Goal: Information Seeking & Learning: Compare options

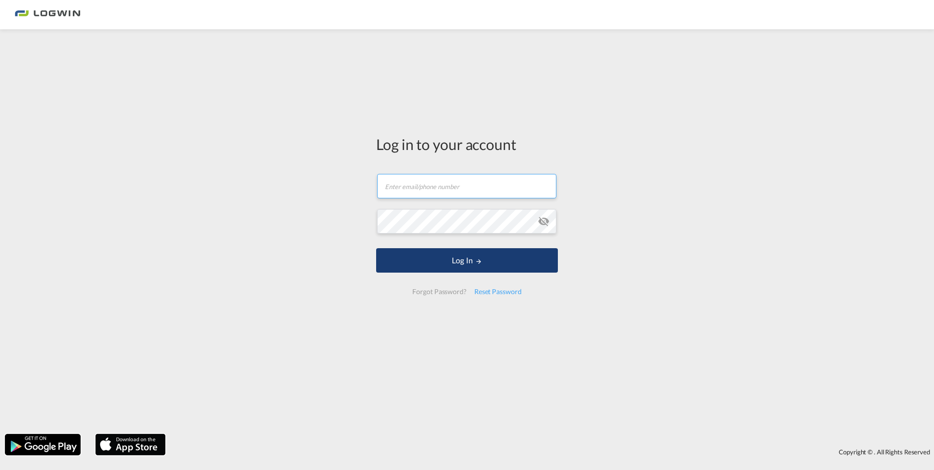
type input "[PERSON_NAME][EMAIL_ADDRESS][PERSON_NAME][DOMAIN_NAME]"
click at [455, 262] on button "Log In" at bounding box center [467, 260] width 182 height 24
